Goal: Browse casually: Explore the website without a specific task or goal

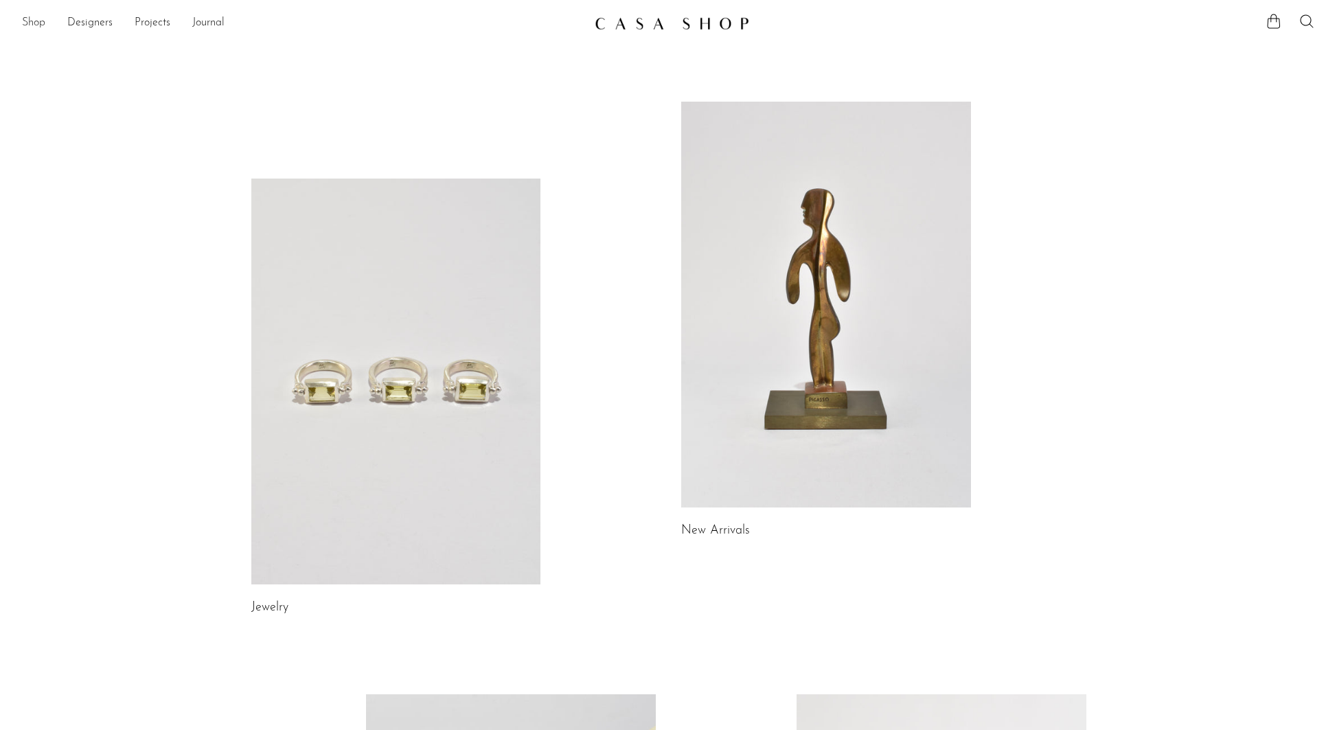
click at [36, 27] on link "Shop" at bounding box center [33, 23] width 23 height 18
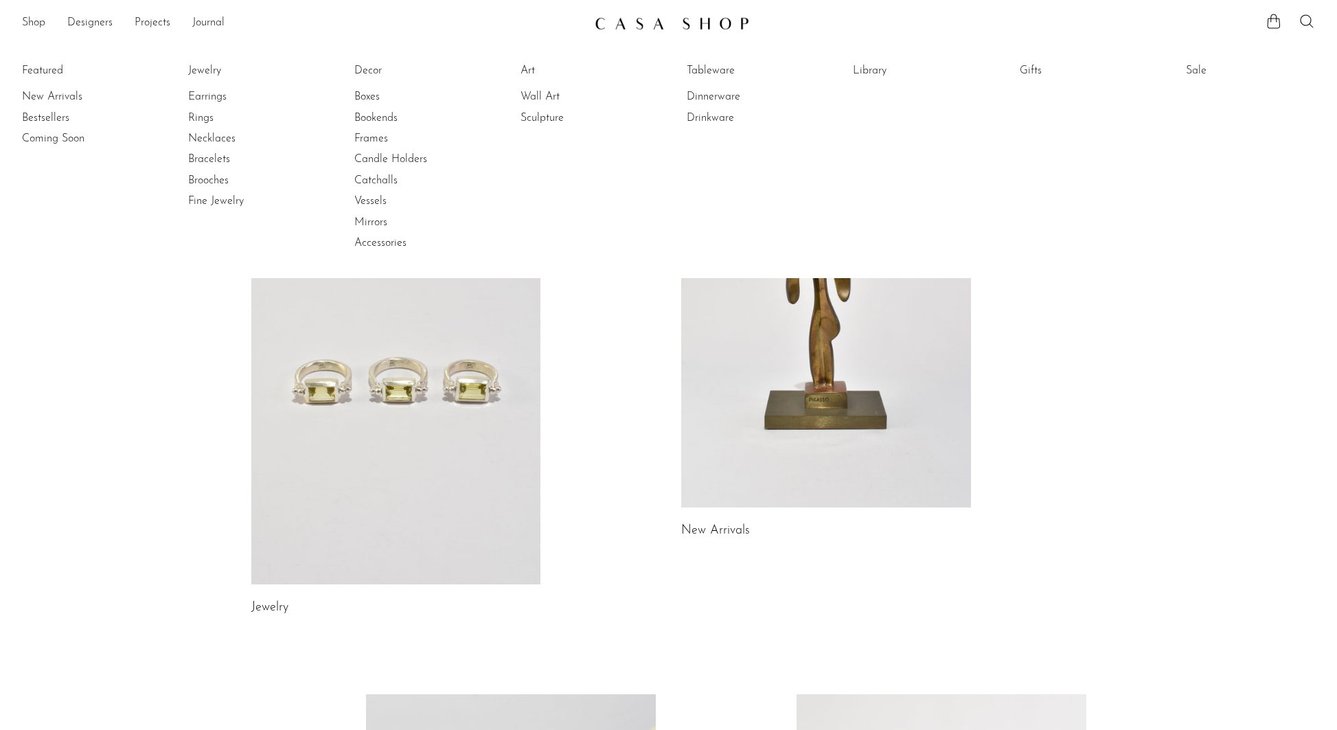
click at [476, 363] on link at bounding box center [396, 382] width 290 height 406
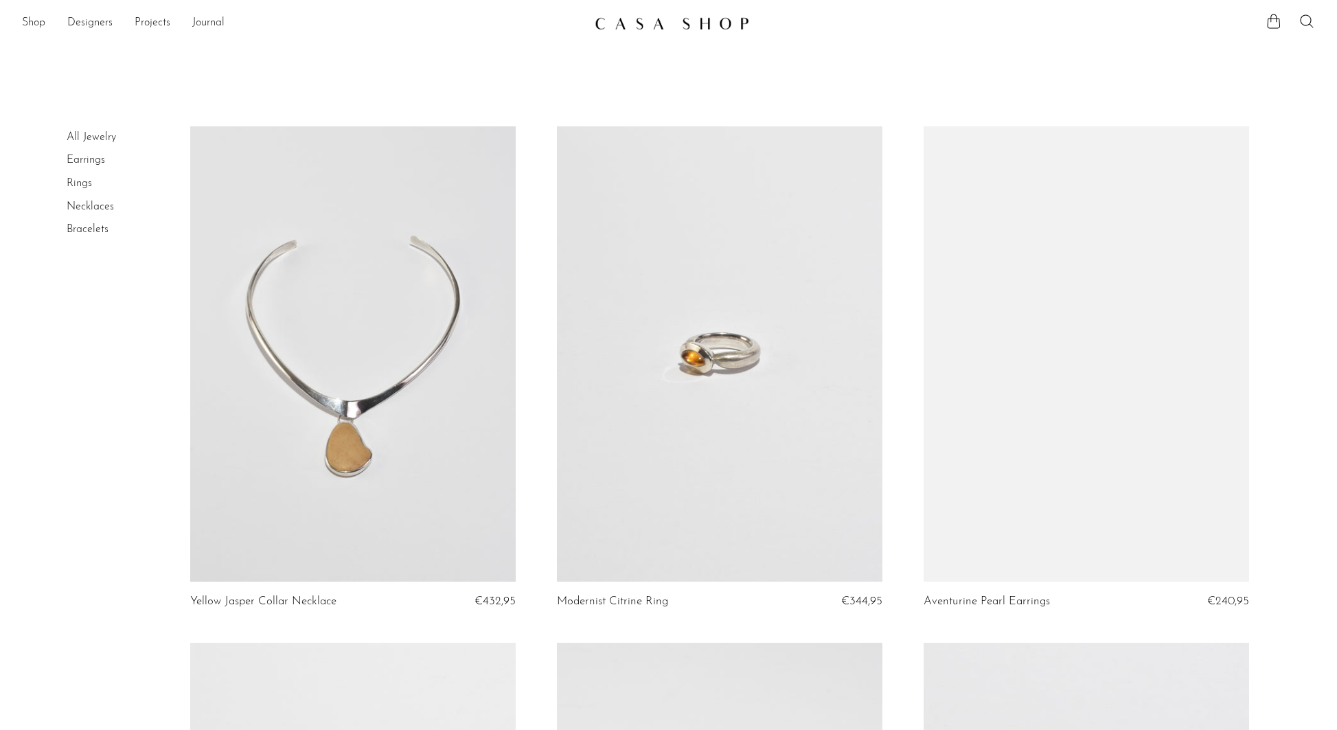
click at [410, 338] on link at bounding box center [352, 354] width 325 height 456
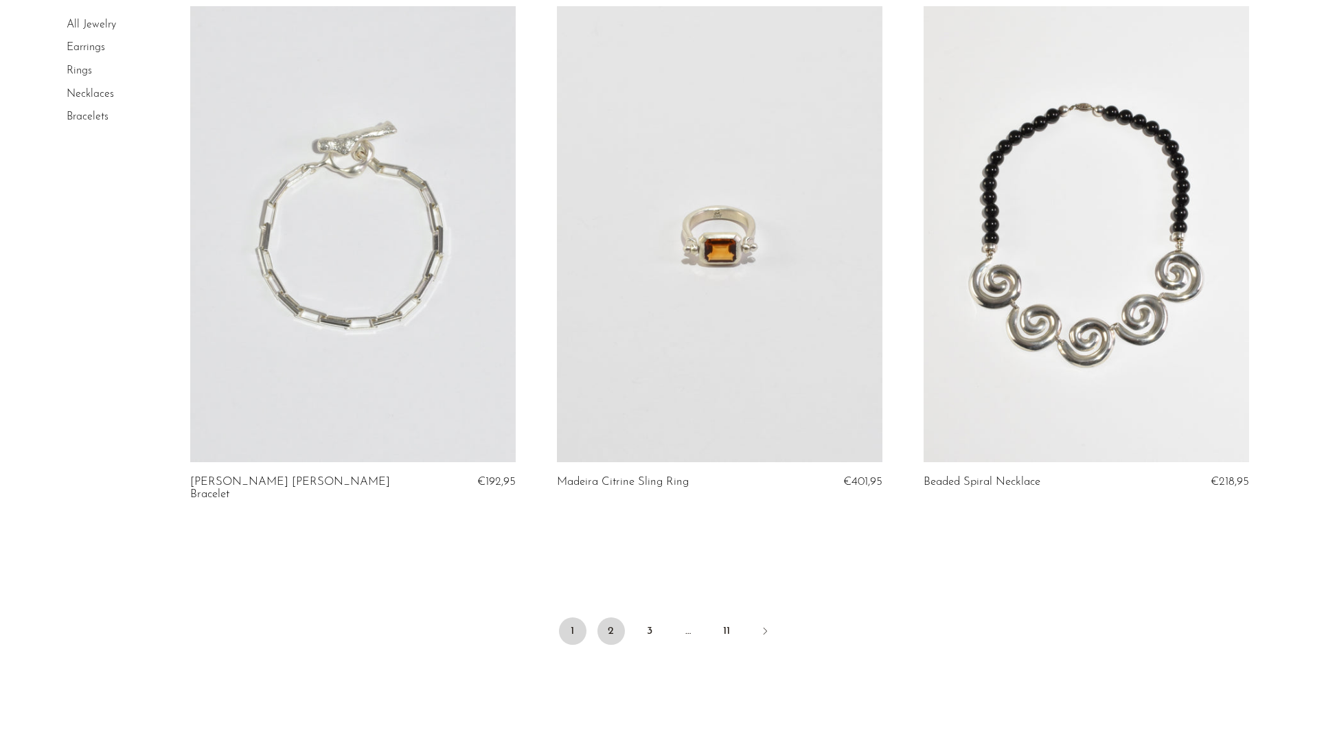
scroll to position [5826, 0]
click at [614, 617] on link "2" at bounding box center [610, 630] width 27 height 27
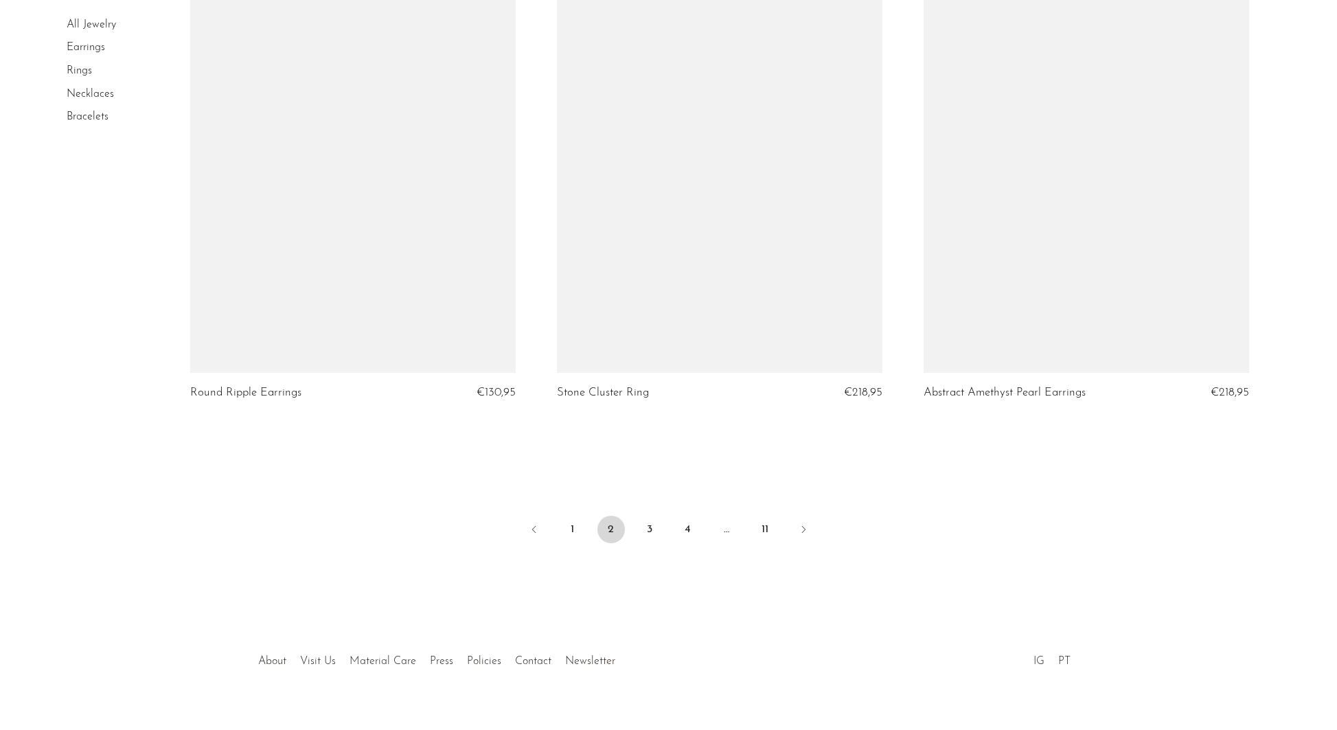
scroll to position [5913, 0]
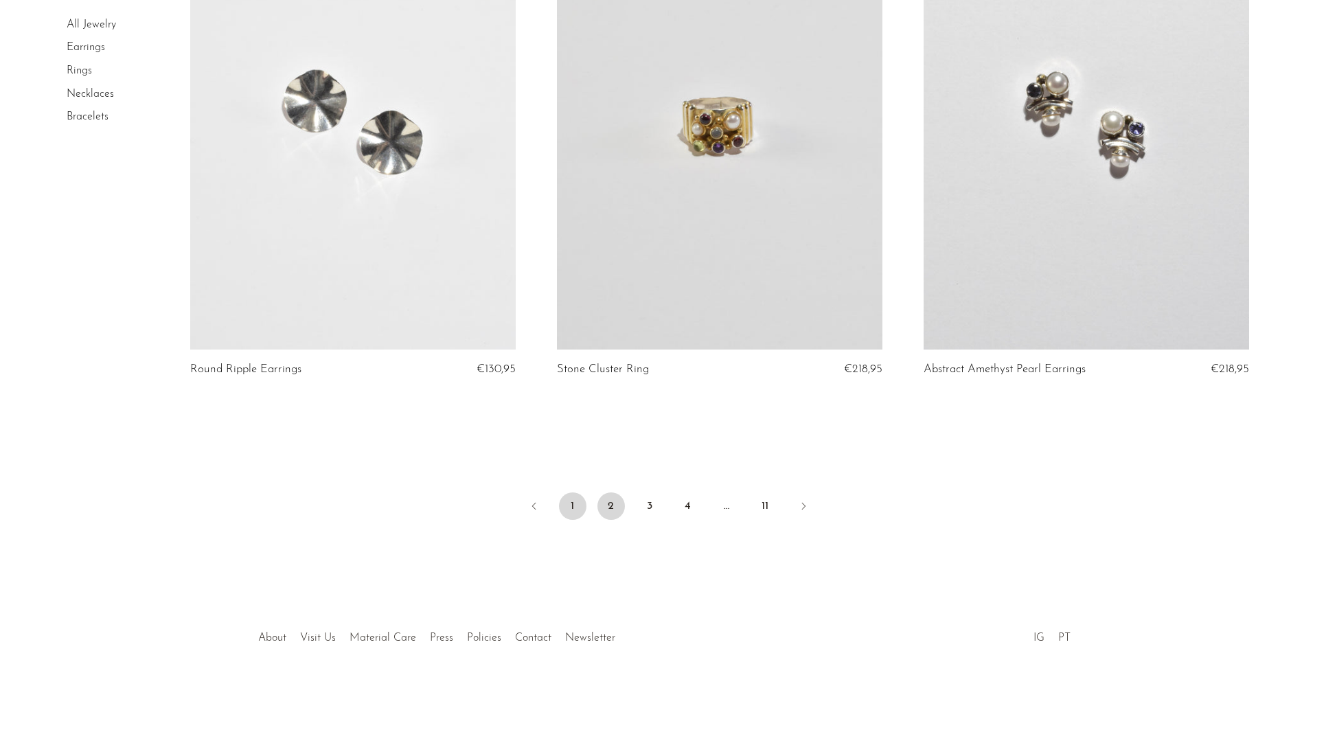
click at [577, 501] on link "1" at bounding box center [572, 505] width 27 height 27
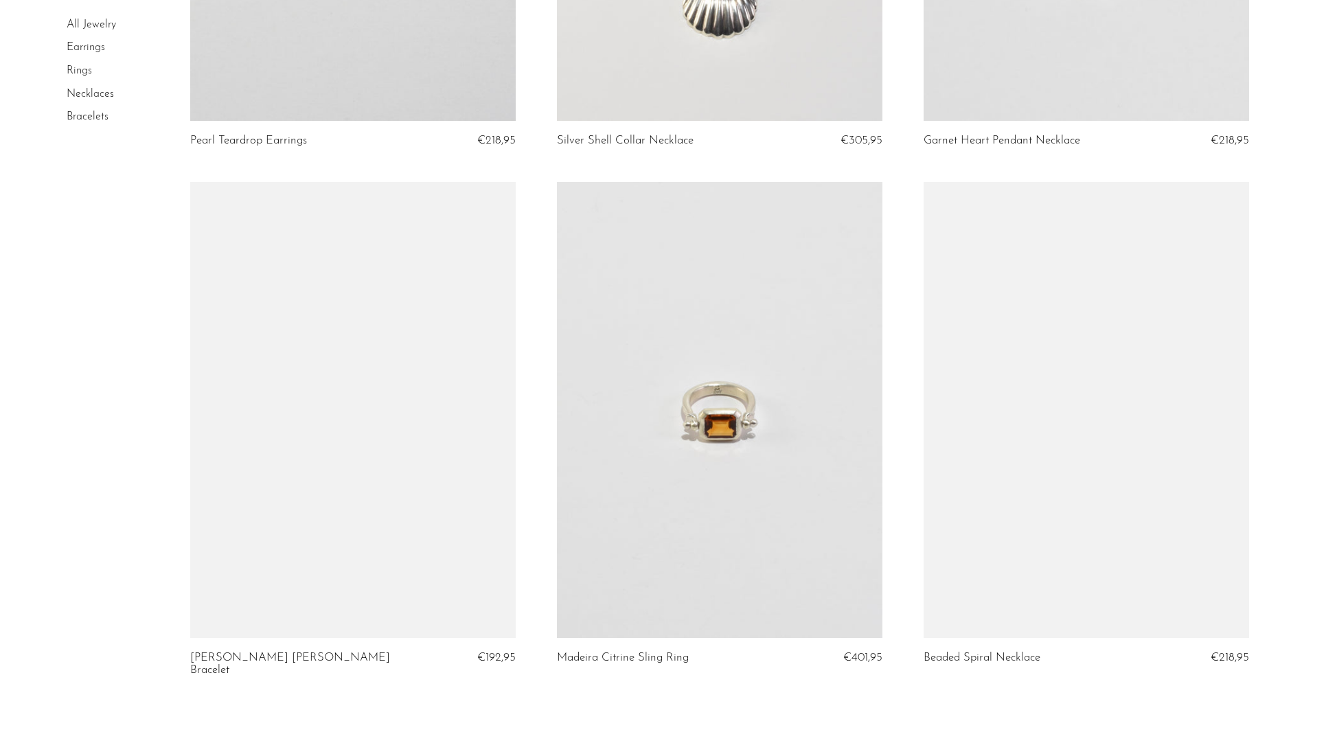
scroll to position [5925, 0]
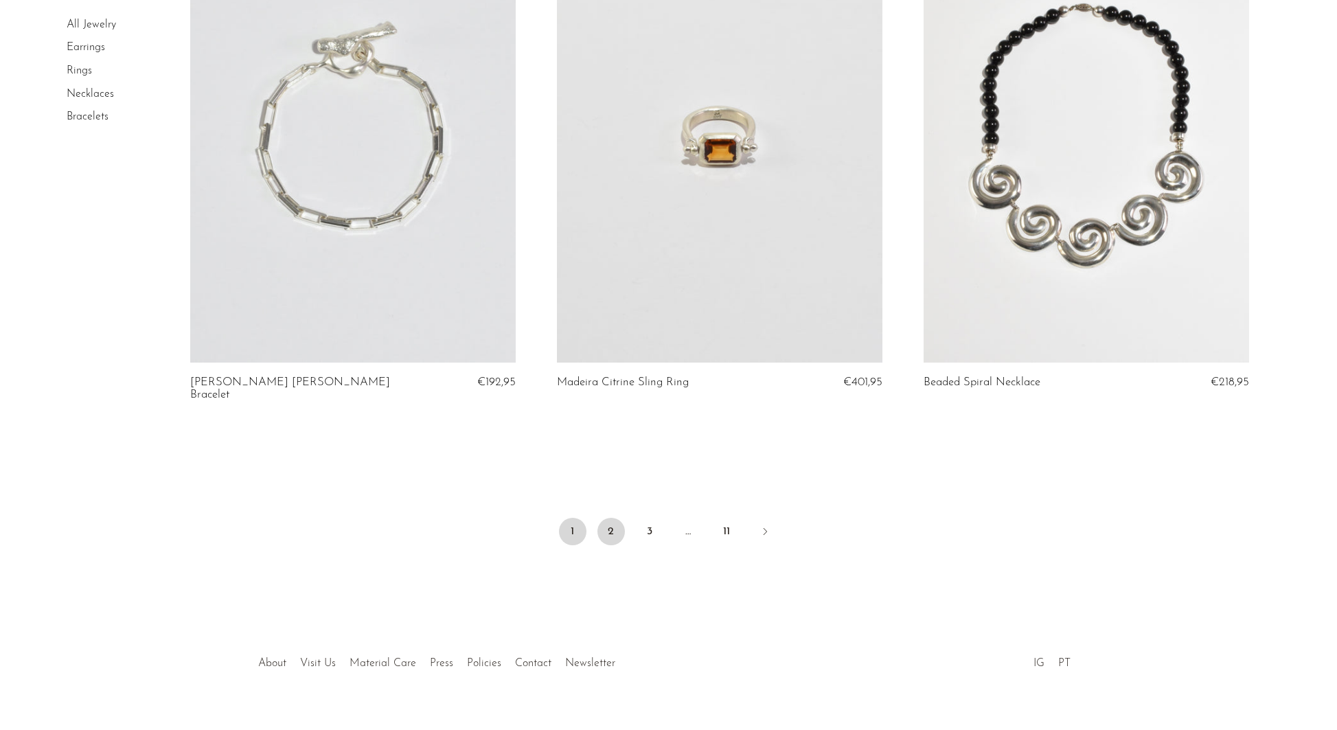
click at [612, 518] on link "2" at bounding box center [610, 531] width 27 height 27
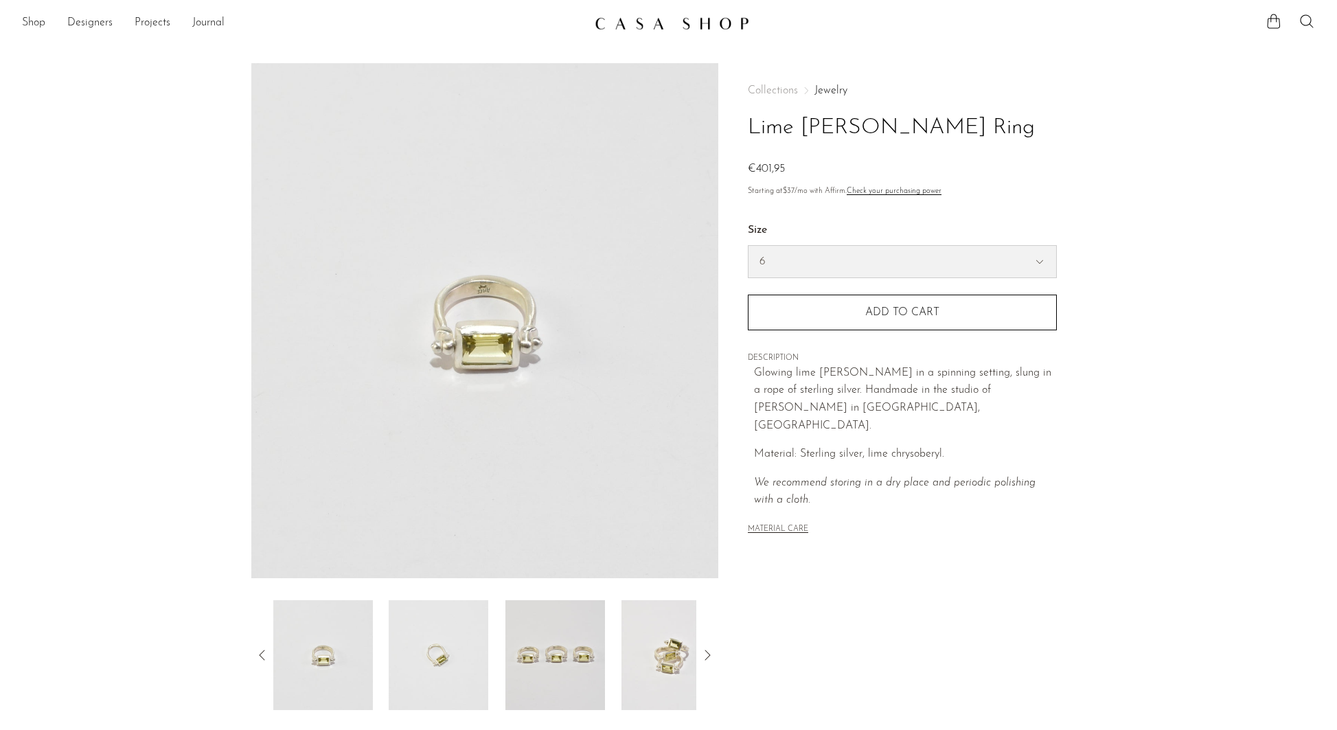
click at [892, 268] on select "6 7 8" at bounding box center [902, 262] width 308 height 32
click at [685, 669] on img at bounding box center [671, 655] width 100 height 110
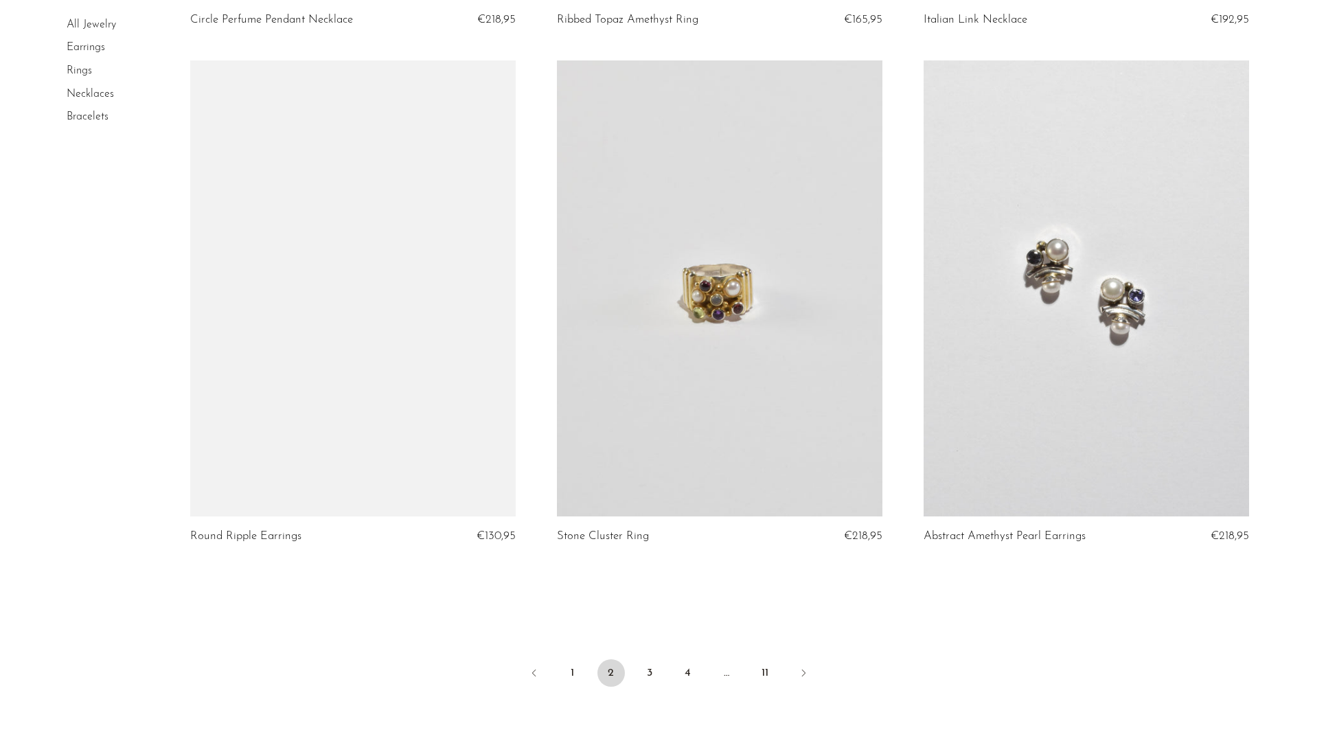
scroll to position [5913, 0]
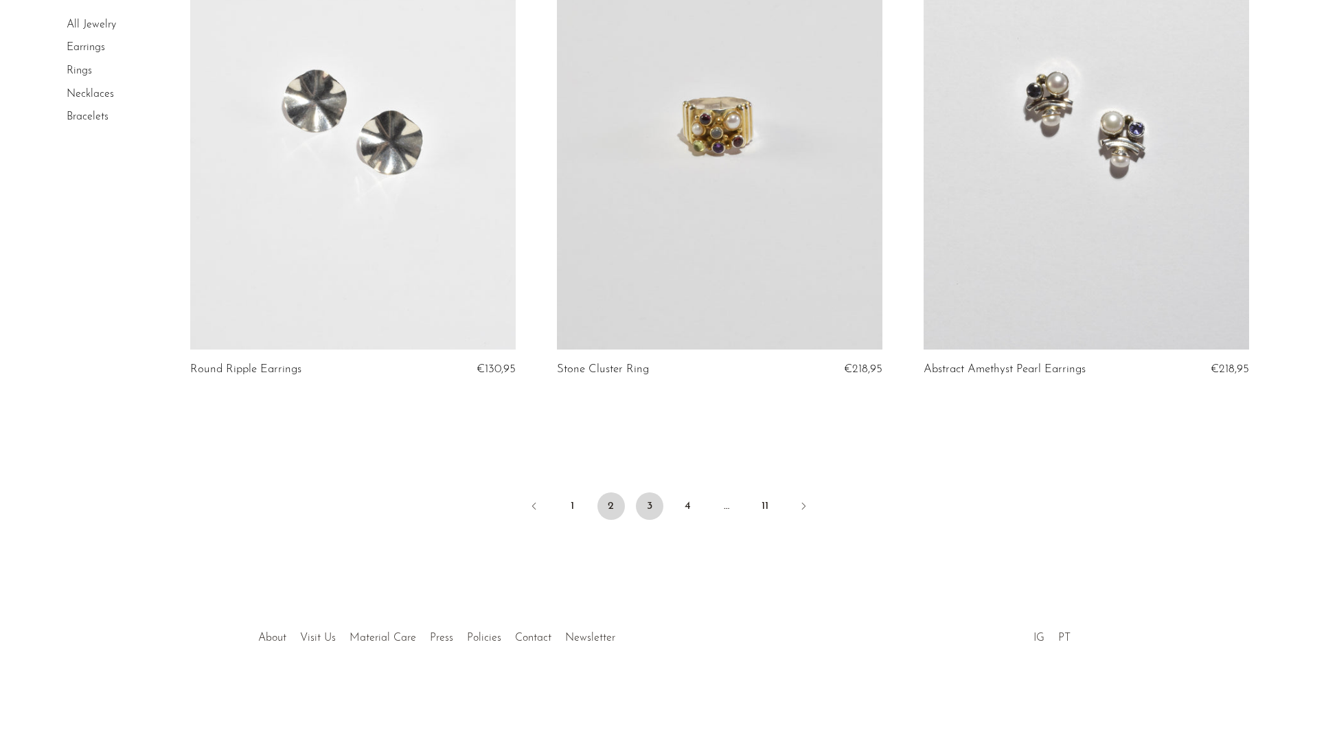
click at [656, 513] on link "3" at bounding box center [649, 505] width 27 height 27
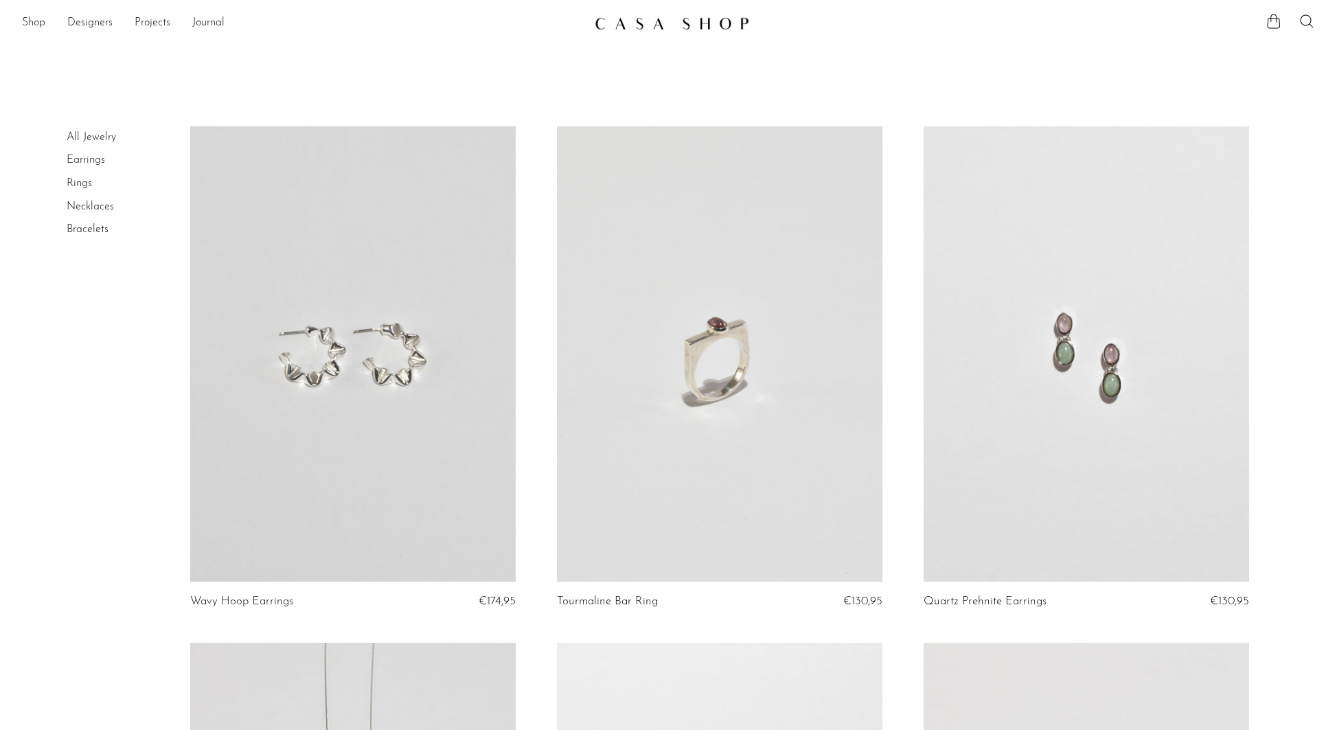
click at [79, 187] on link "Rings" at bounding box center [79, 183] width 25 height 11
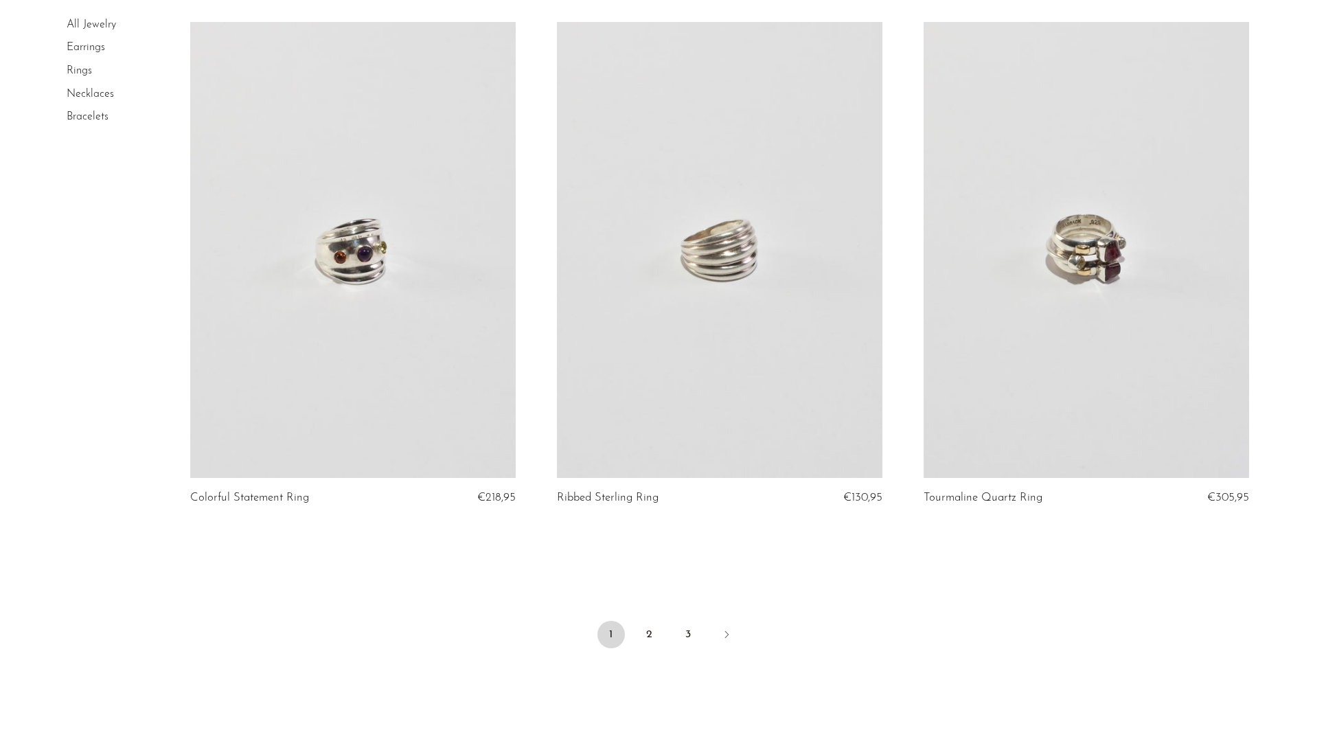
scroll to position [5877, 0]
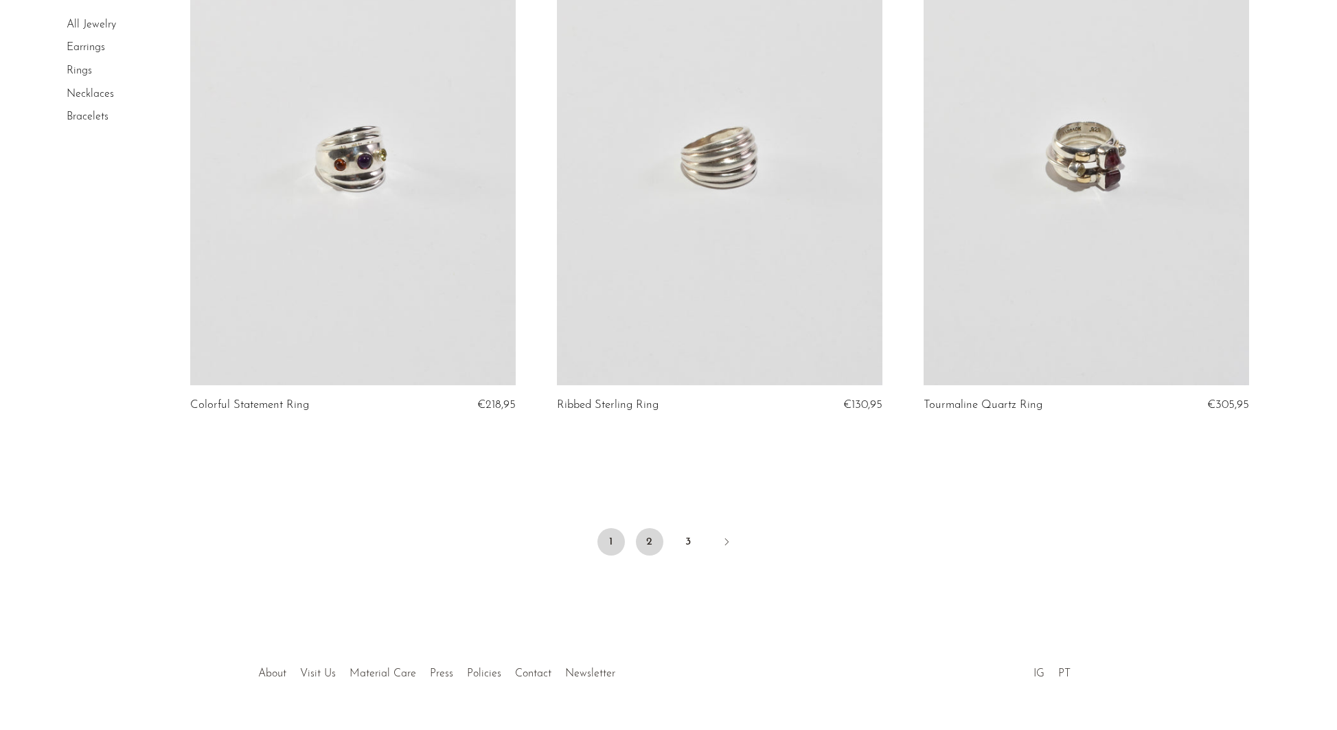
click at [656, 544] on link "2" at bounding box center [649, 541] width 27 height 27
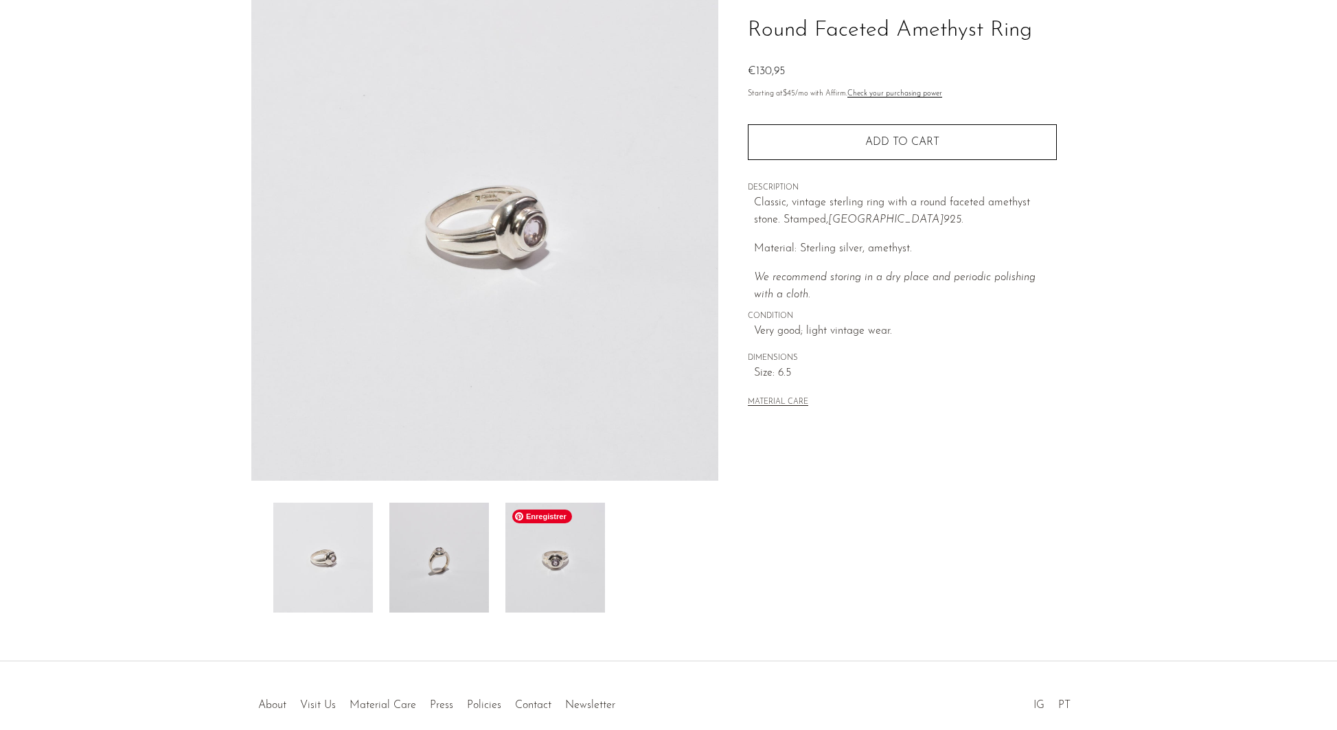
click at [537, 573] on img at bounding box center [555, 558] width 100 height 110
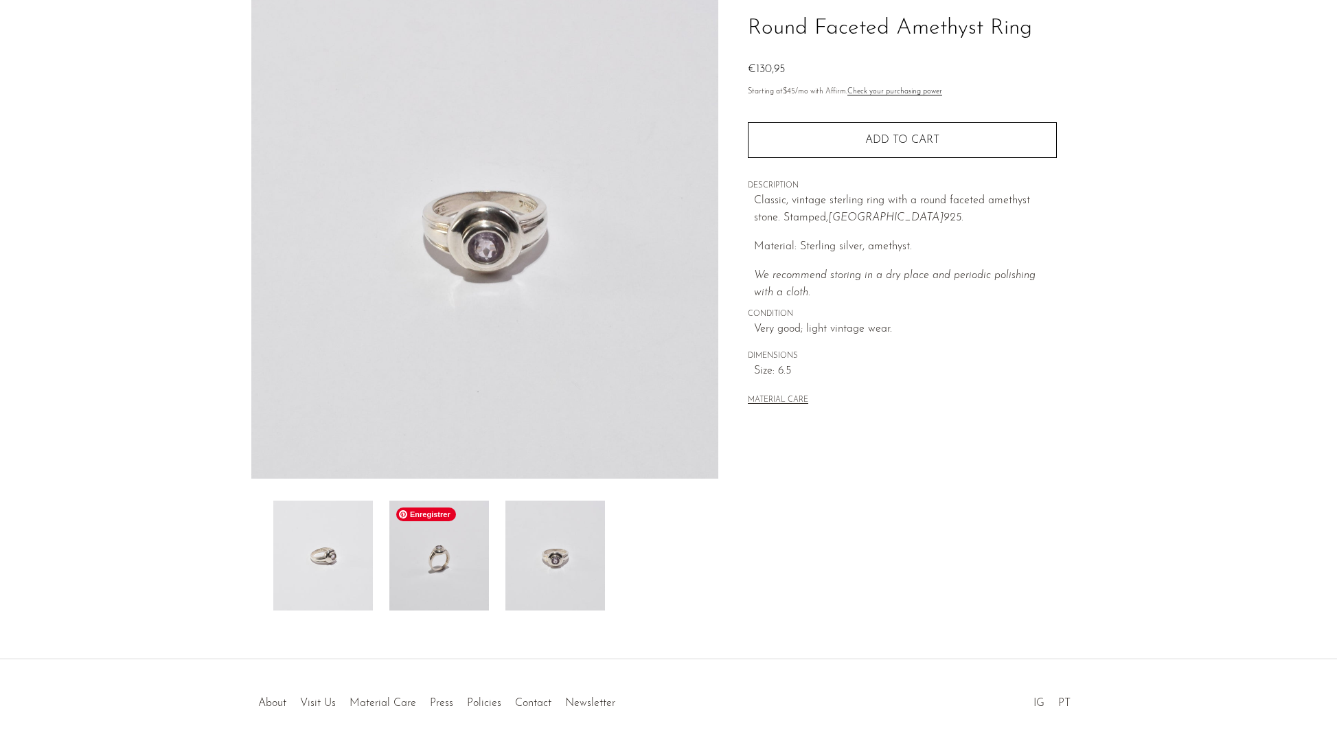
click at [449, 547] on img at bounding box center [439, 556] width 100 height 110
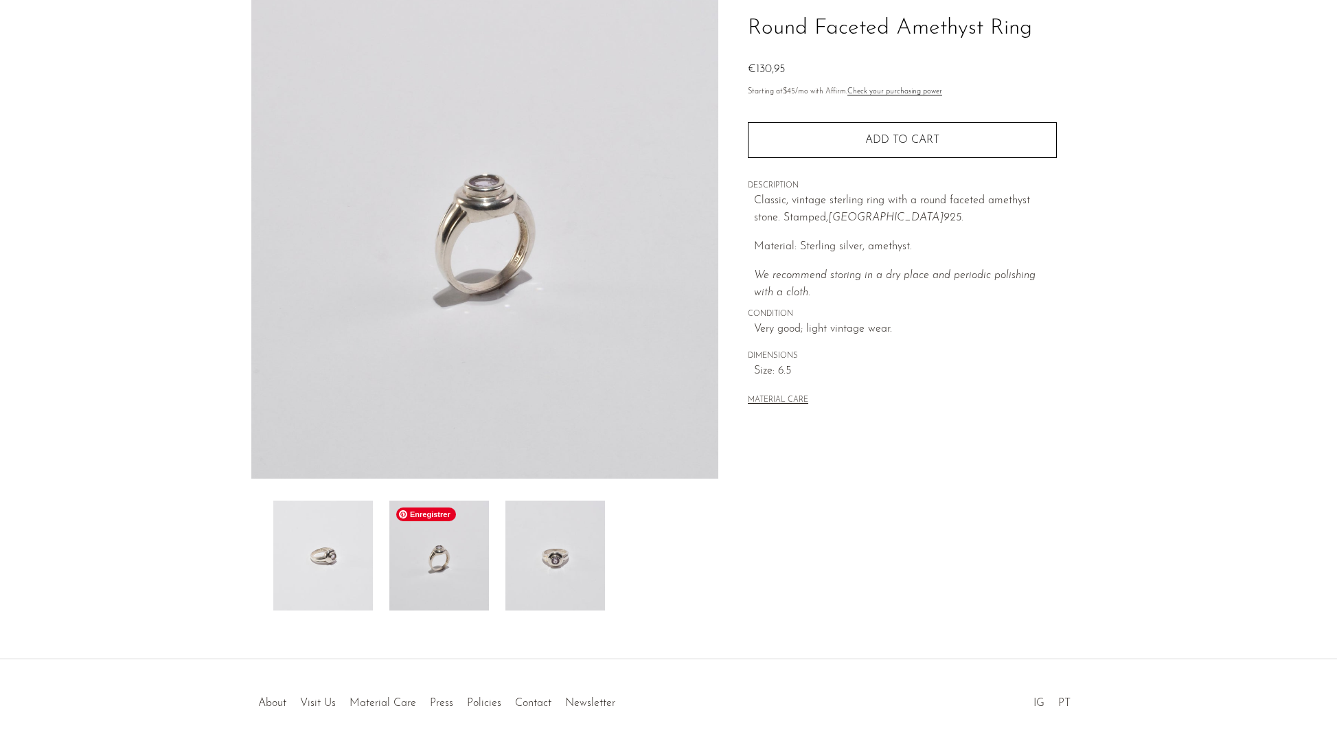
scroll to position [99, 0]
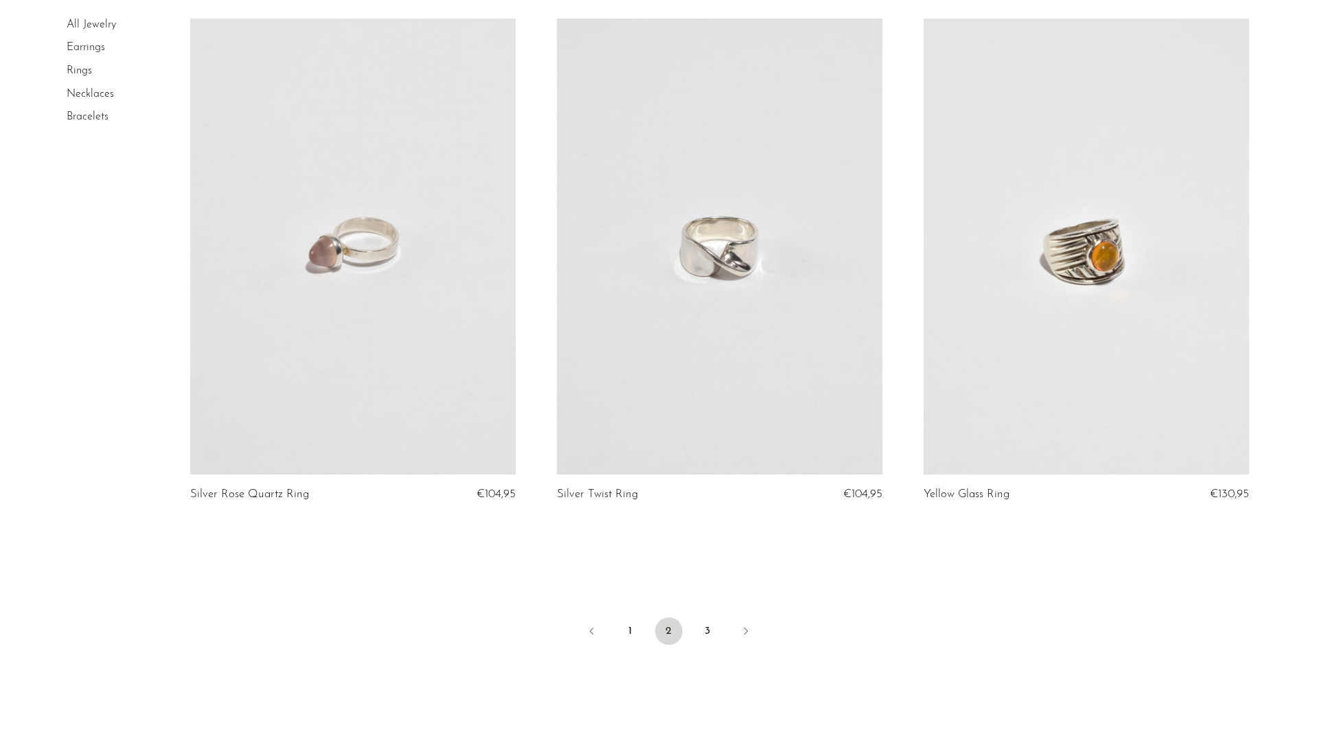
scroll to position [5913, 0]
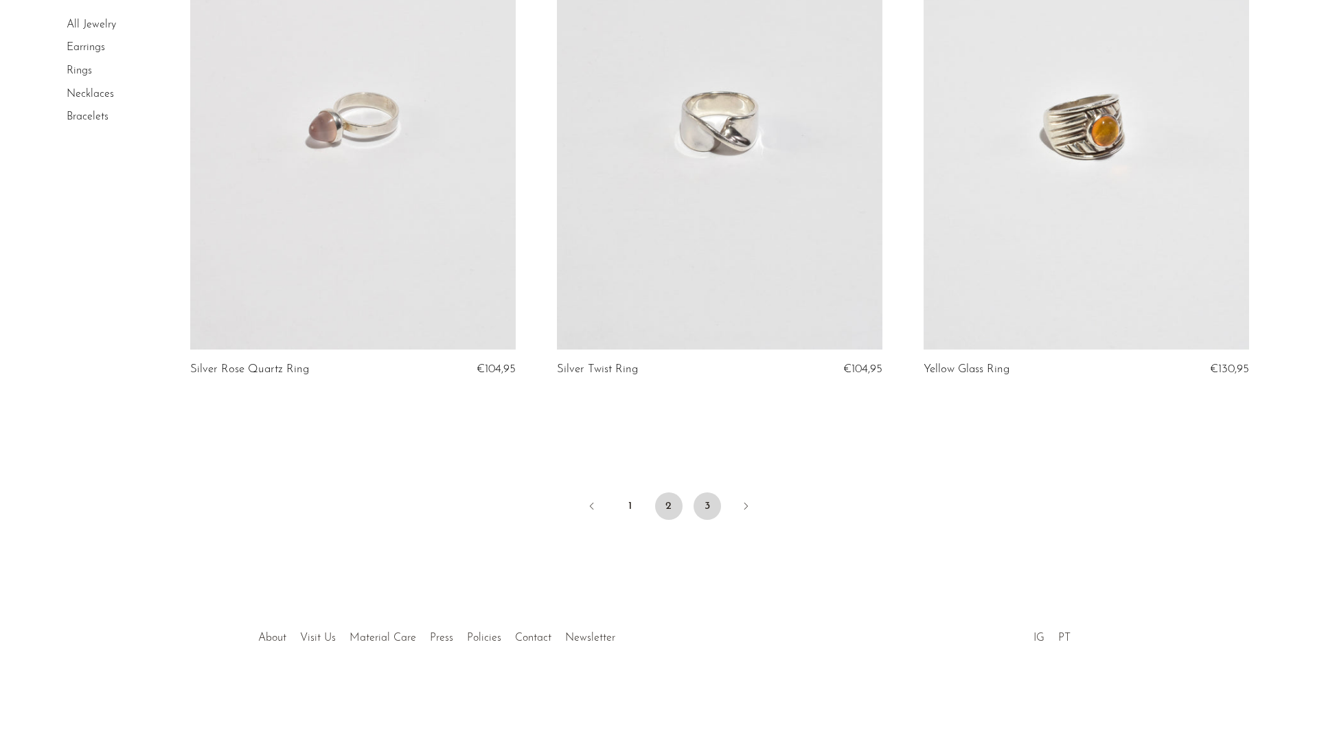
click at [705, 505] on link "3" at bounding box center [706, 505] width 27 height 27
